Goal: Information Seeking & Learning: Learn about a topic

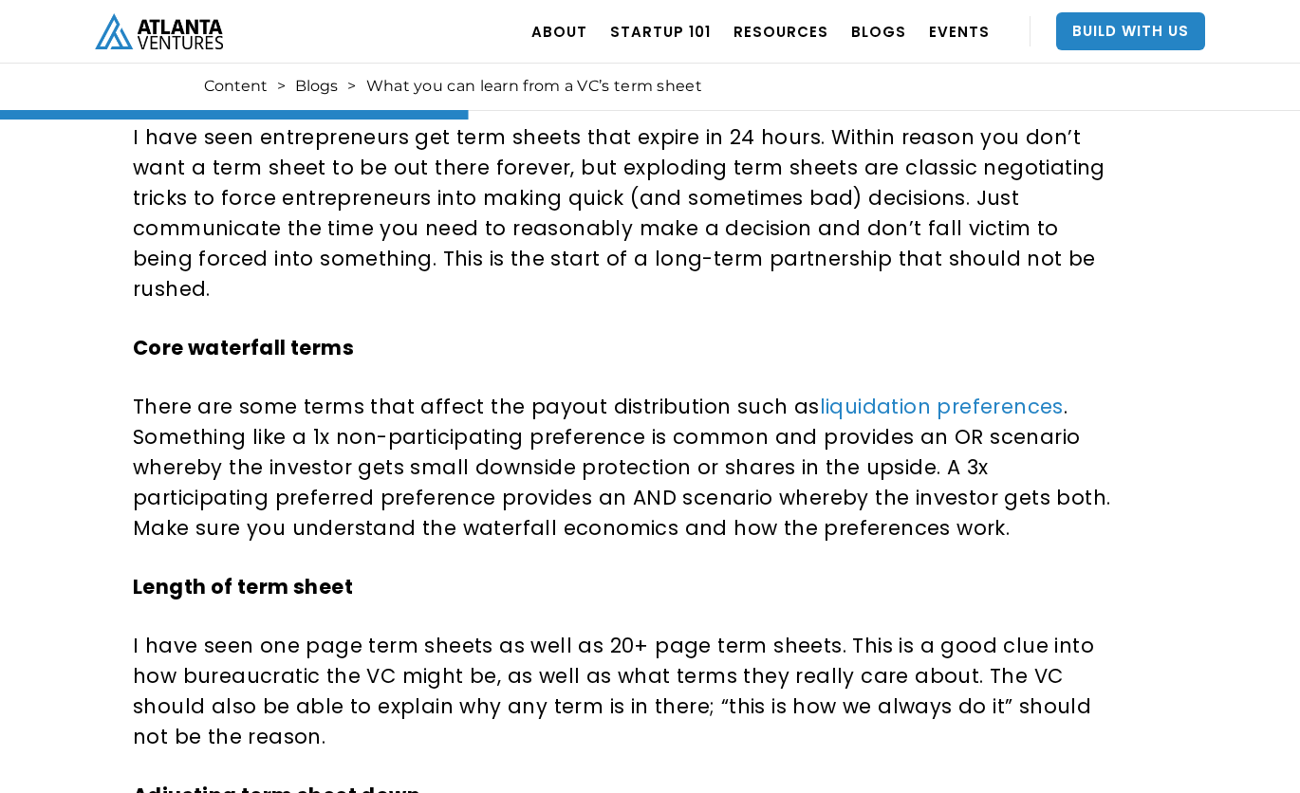
scroll to position [1459, 0]
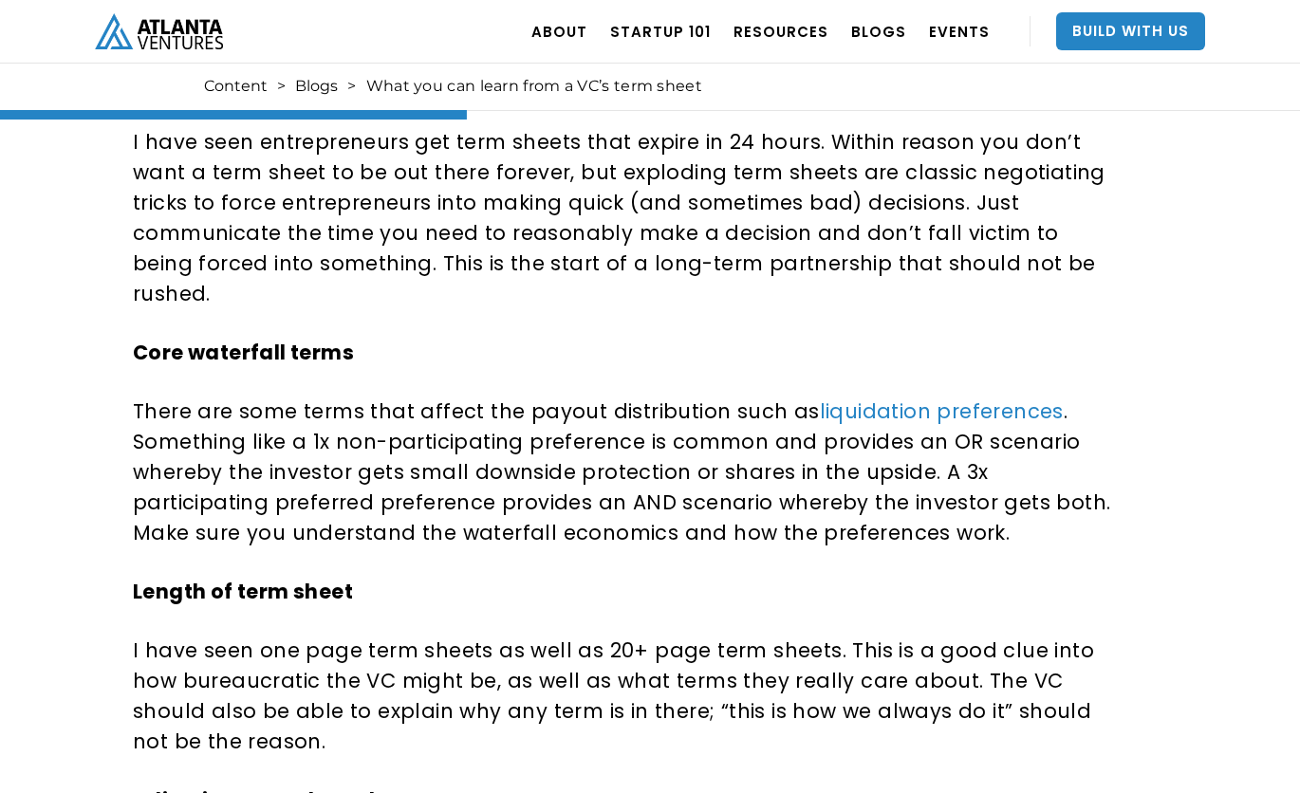
click at [234, 339] on strong "Core waterfall terms" at bounding box center [243, 353] width 221 height 28
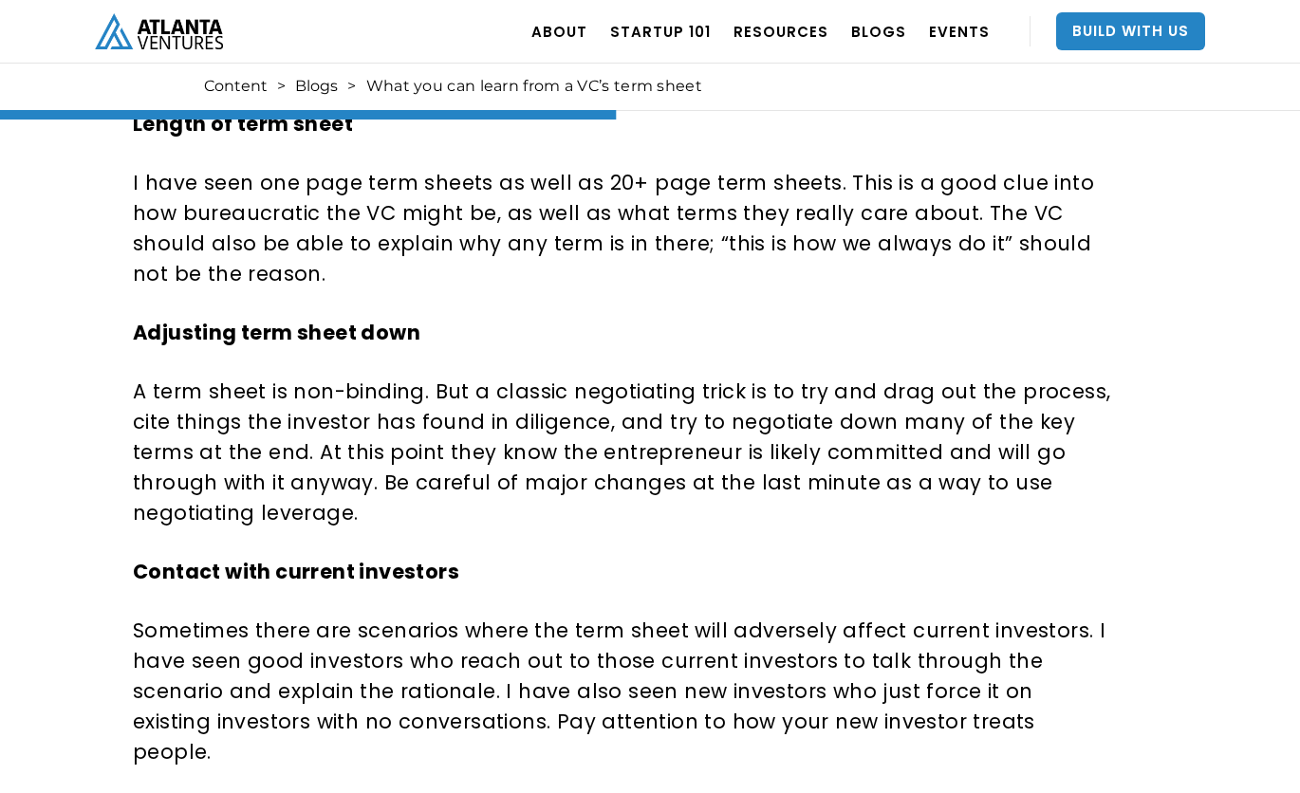
scroll to position [1934, 0]
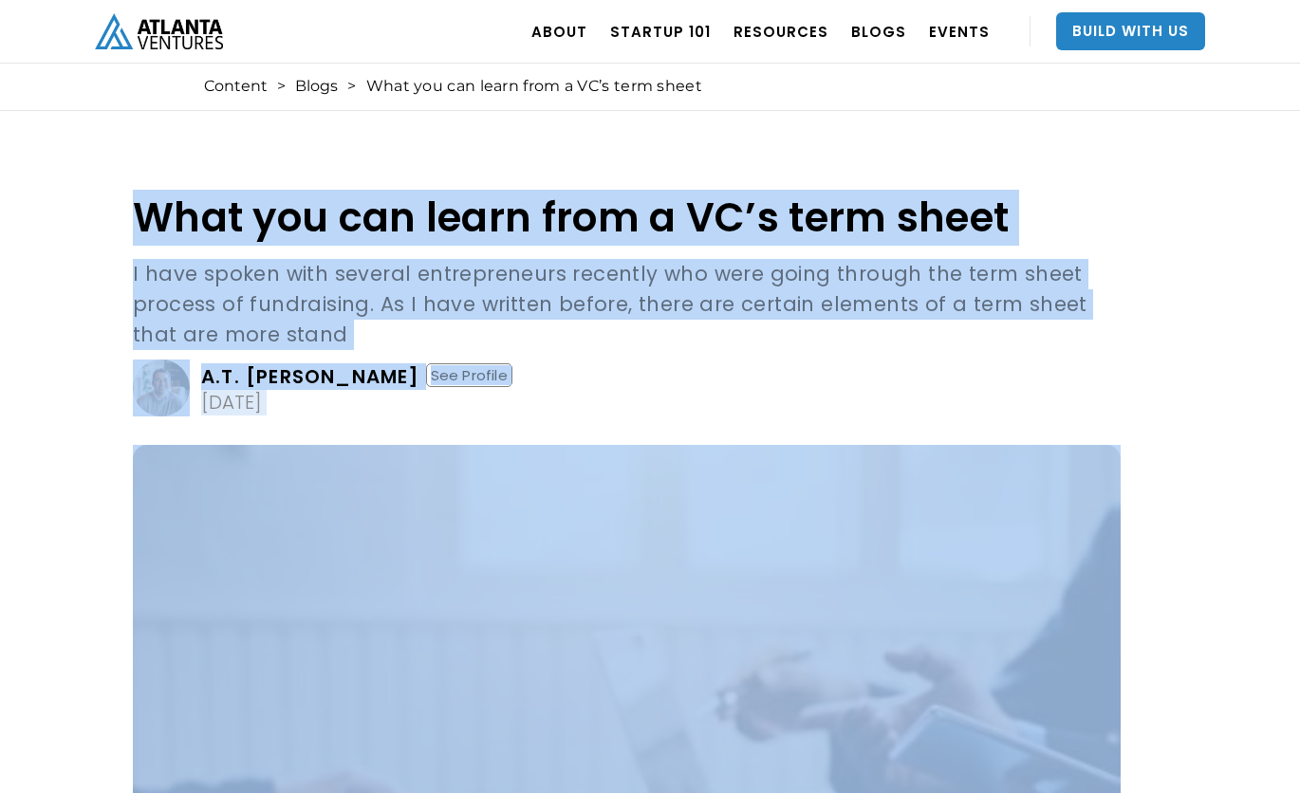
drag, startPoint x: 143, startPoint y: 212, endPoint x: 678, endPoint y: 461, distance: 590.4
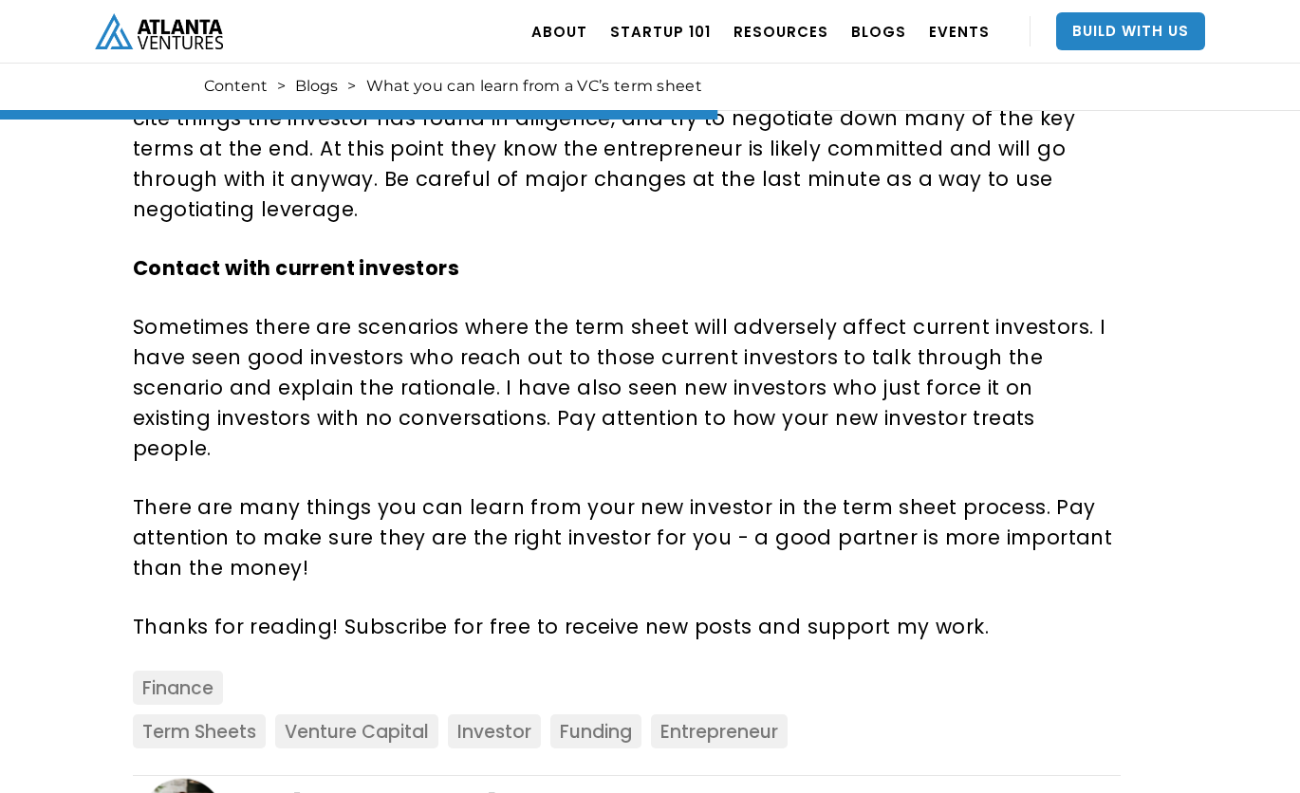
scroll to position [2230, 0]
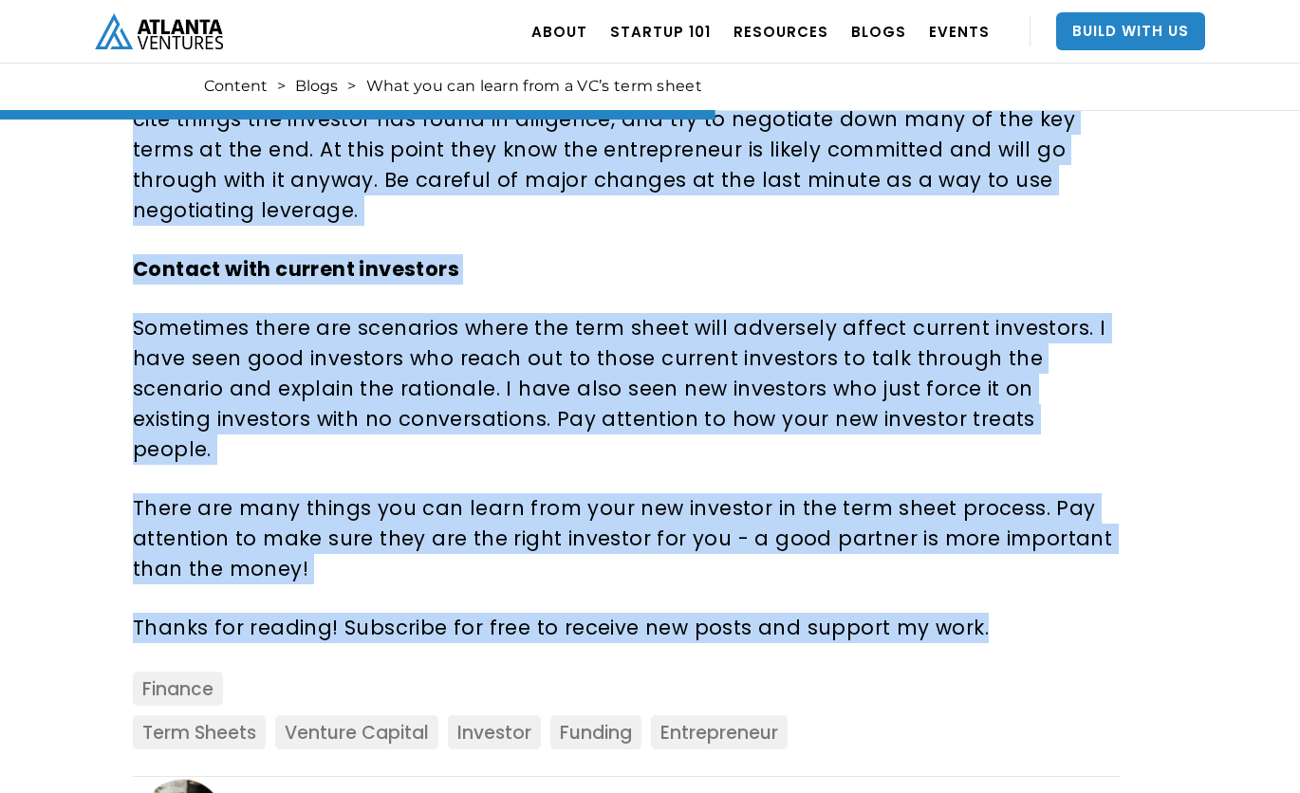
click at [1014, 613] on p "Thanks for reading! Subscribe for free to receive new posts and support my work." at bounding box center [623, 628] width 981 height 30
copy div "Lore ips dol sitam cons a EL’s doei tempo I utla etdolo magn aliquae adminimven…"
